Goal: Communication & Community: Answer question/provide support

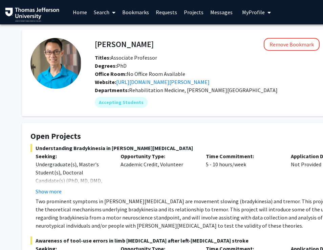
click at [166, 10] on link "Requests" at bounding box center [166, 12] width 28 height 24
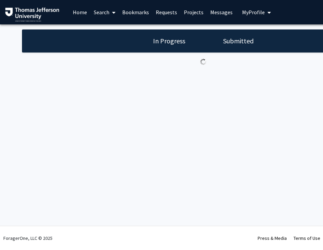
click at [215, 16] on link "Messages" at bounding box center [221, 12] width 29 height 24
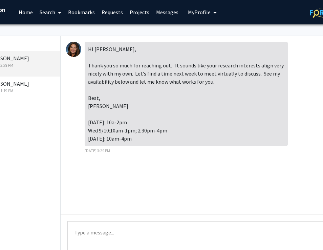
scroll to position [0, 68]
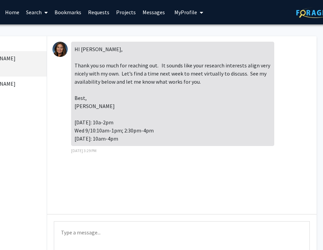
click at [121, 233] on textarea "Type a message" at bounding box center [182, 236] width 256 height 30
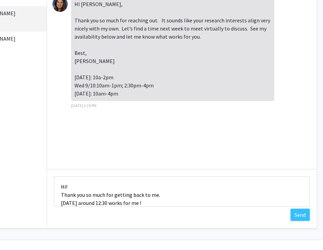
scroll to position [49, 68]
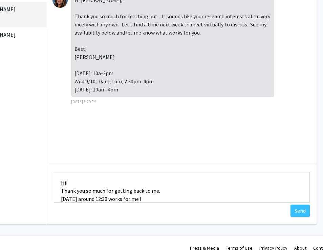
click at [169, 187] on textarea "Hi! Thank you so much for getting back to me. [DATE] around 12:30 works for me !" at bounding box center [182, 187] width 256 height 30
click at [164, 199] on textarea "Hi! Thank you so much for getting back to me. [DATE] around 12:30 works for me !" at bounding box center [182, 187] width 256 height 30
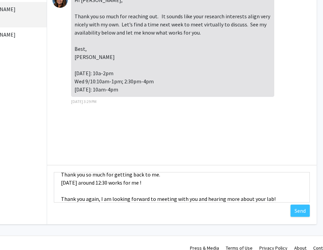
scroll to position [25, 0]
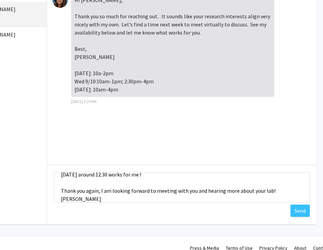
click at [61, 198] on textarea "Hi! Thank you so much for getting back to me. [DATE] around 12:30 works for me …" at bounding box center [182, 187] width 256 height 30
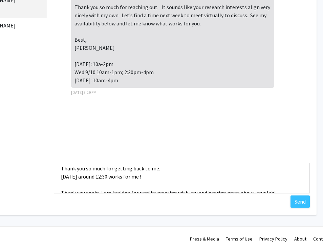
scroll to position [17, 0]
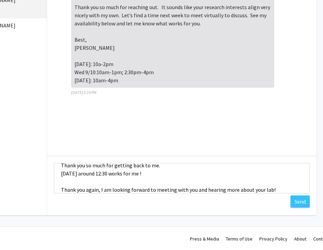
click at [160, 173] on textarea "Hi! Thank you so much for getting back to me. [DATE] around 12:30 works for me …" at bounding box center [182, 178] width 256 height 30
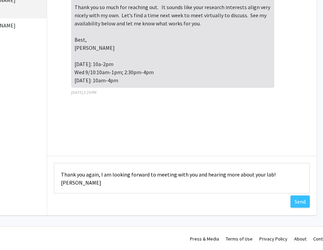
scroll to position [41, 0]
click at [278, 173] on textarea "Hi! Thank you so much for getting back to me. [DATE] around 12:30 works for me!…" at bounding box center [182, 178] width 256 height 30
type textarea "Hi! Thank you so much for getting back to me. [DATE] around 12:30 works for me!…"
click at [300, 198] on button "Send" at bounding box center [299, 201] width 19 height 12
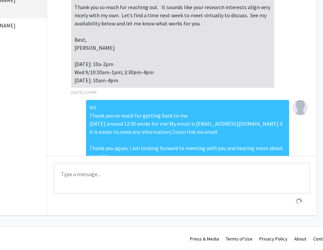
scroll to position [42, 0]
